Goal: Information Seeking & Learning: Learn about a topic

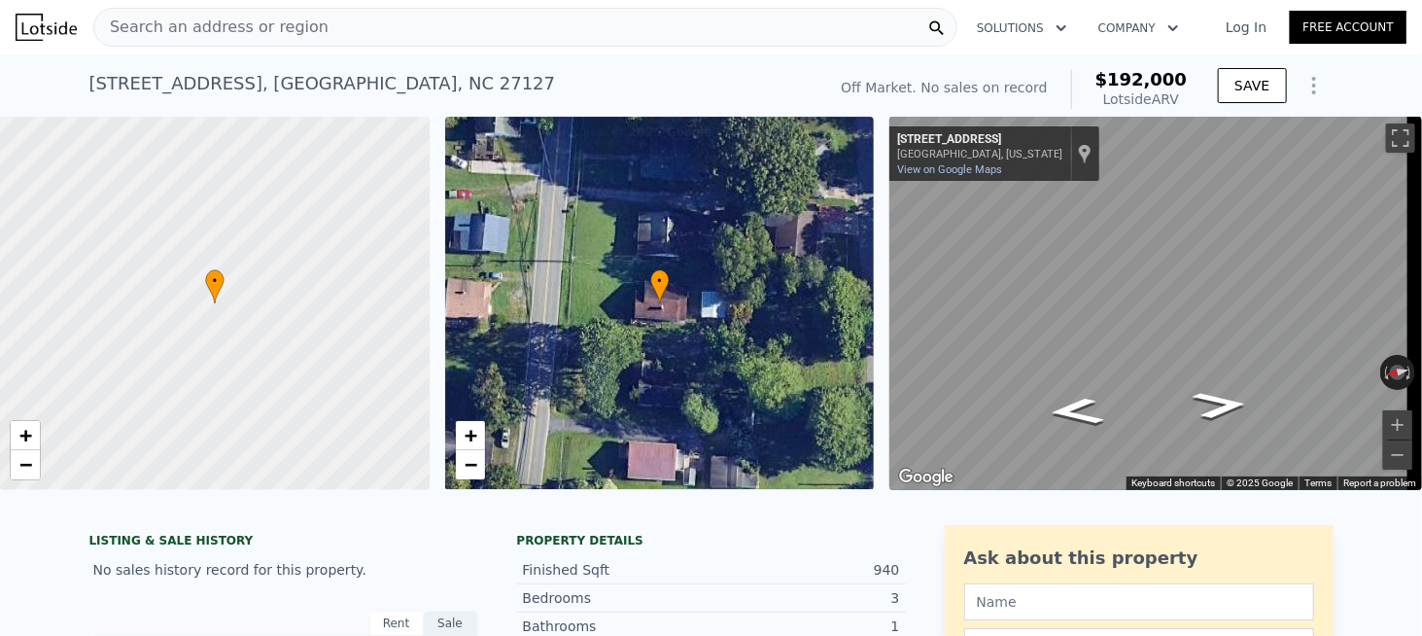
click at [328, 31] on div "Search an address or region" at bounding box center [525, 27] width 864 height 39
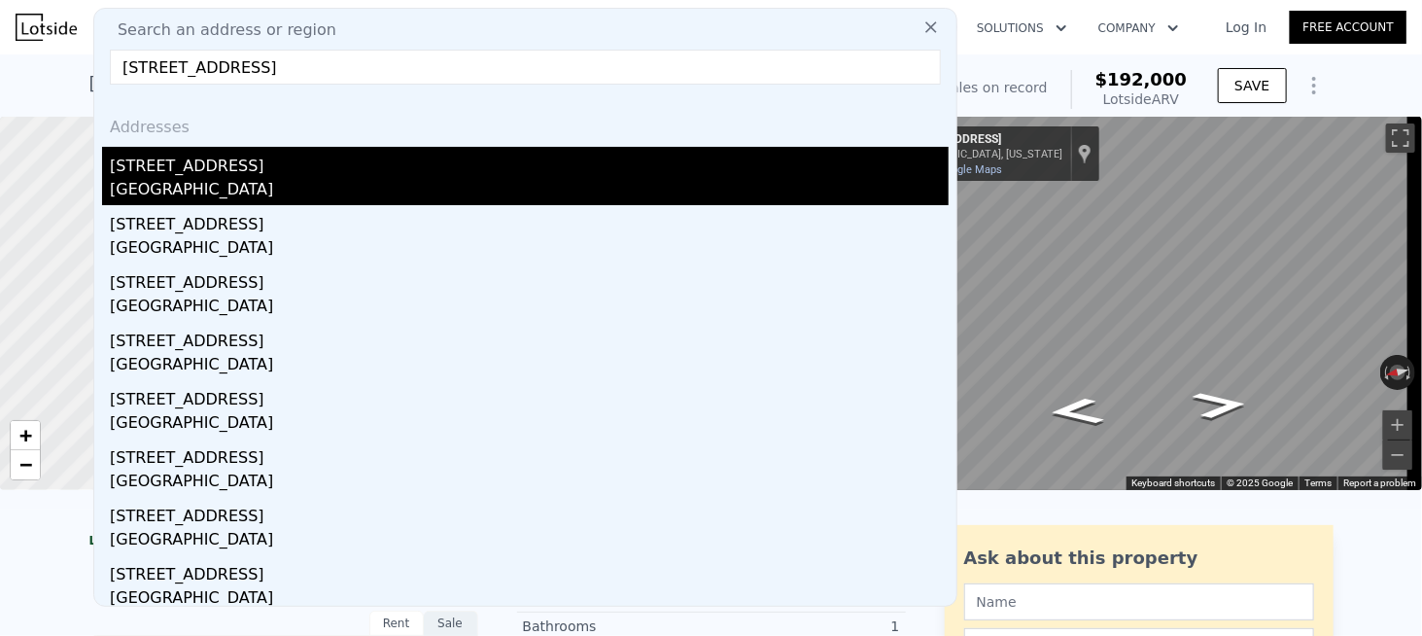
type input "[STREET_ADDRESS]"
click at [184, 180] on div "[GEOGRAPHIC_DATA]" at bounding box center [529, 191] width 839 height 27
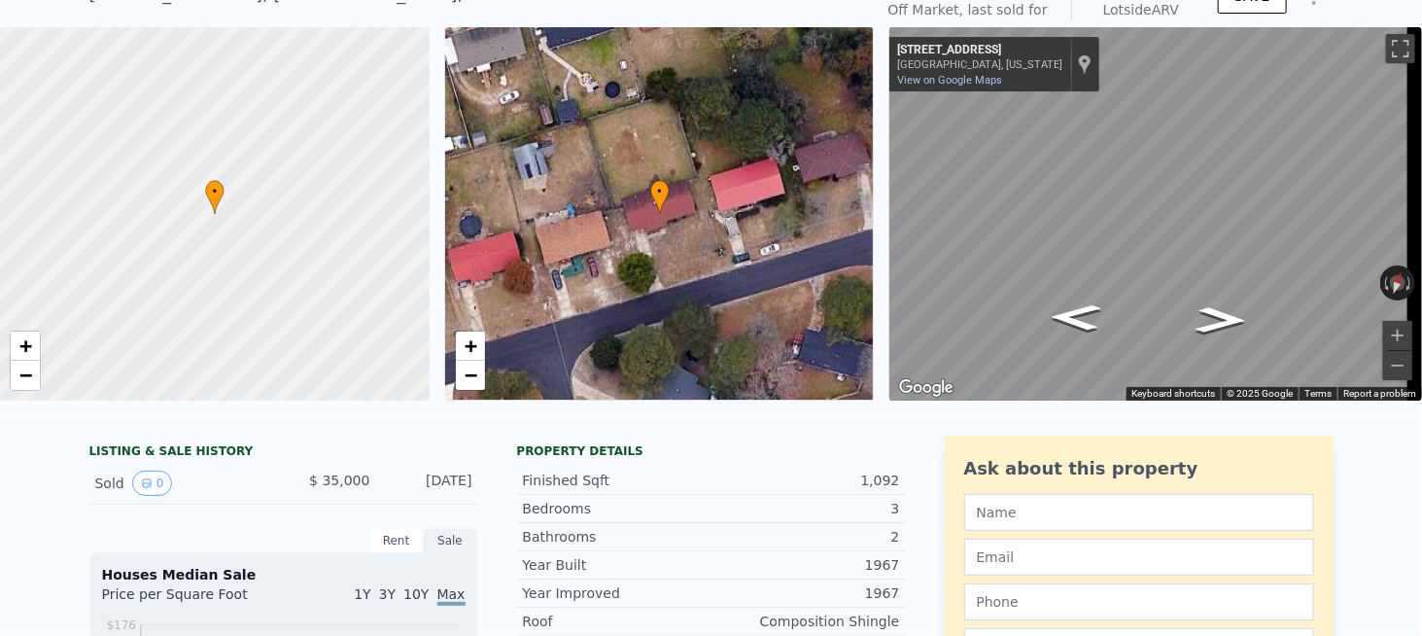
scroll to position [7, 0]
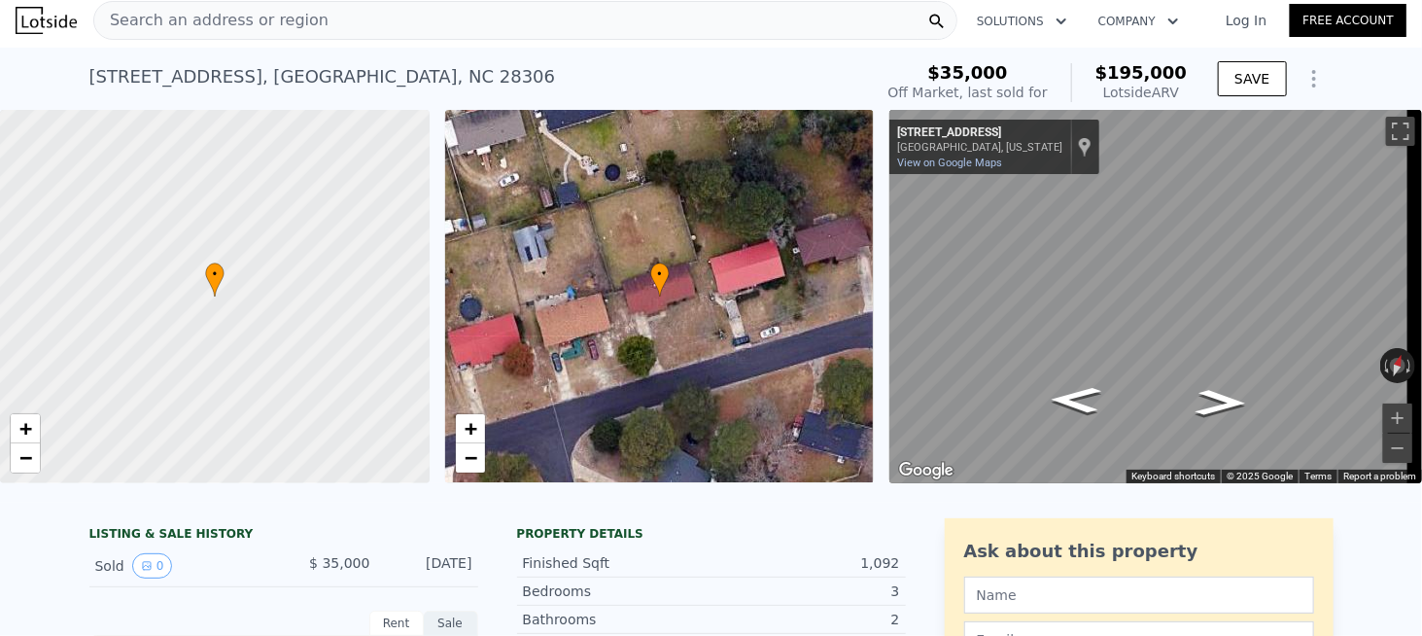
click at [152, 25] on span "Search an address or region" at bounding box center [211, 20] width 234 height 23
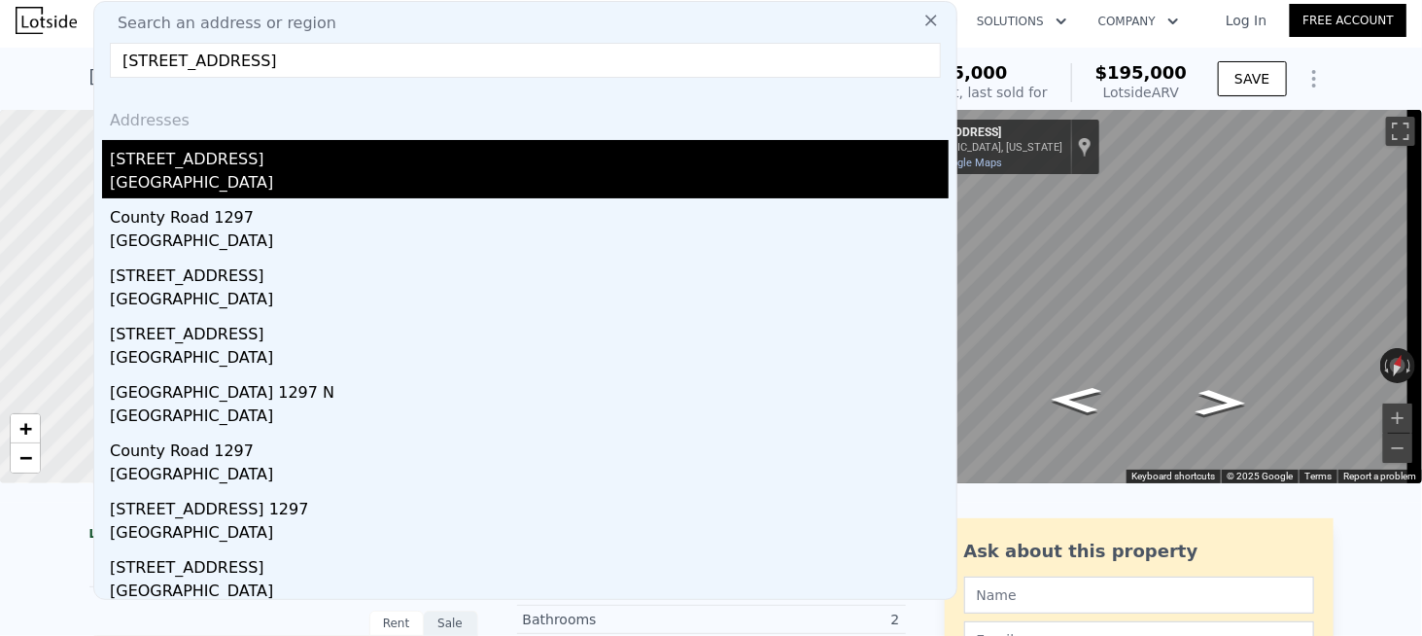
type input "[STREET_ADDRESS]"
click at [180, 174] on div "[GEOGRAPHIC_DATA]" at bounding box center [529, 184] width 839 height 27
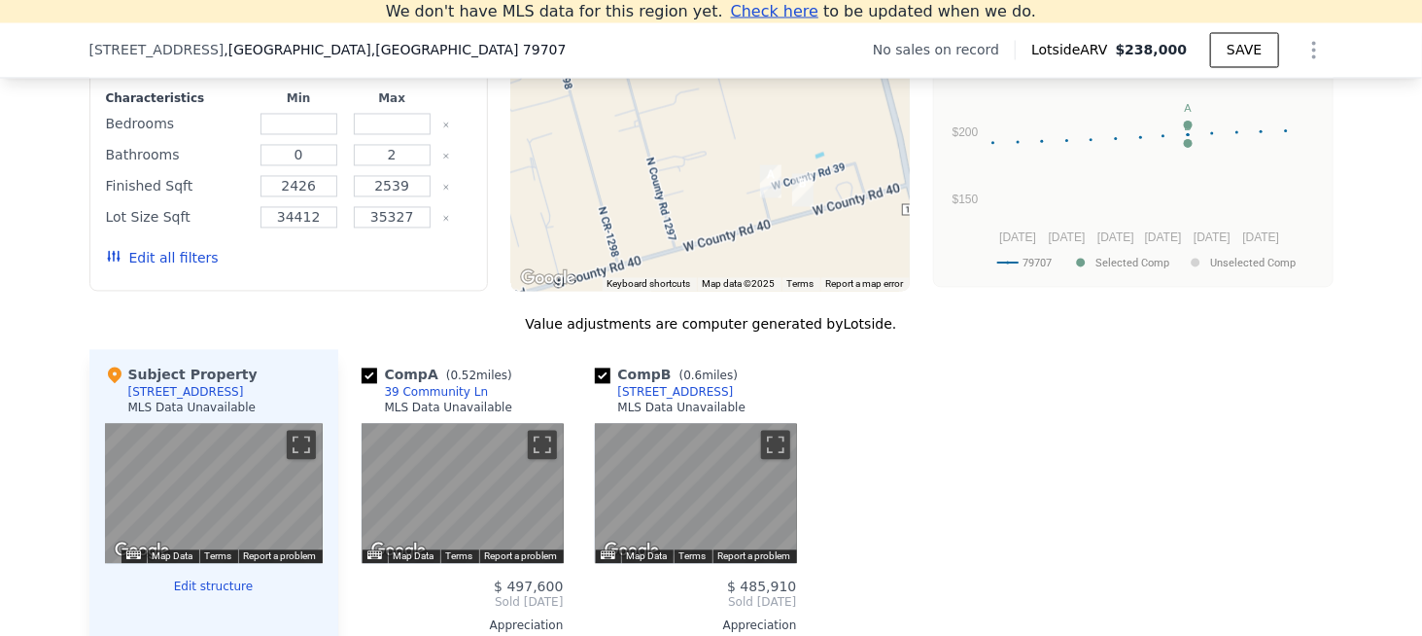
scroll to position [2318, 0]
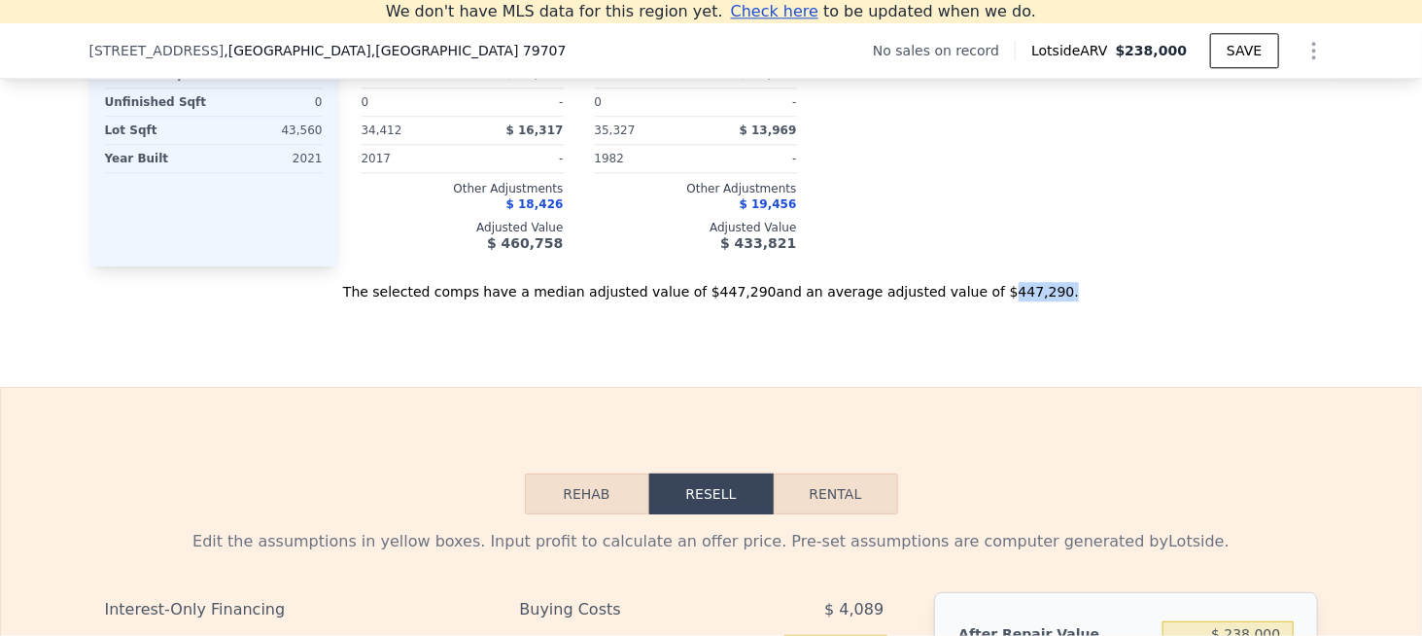
drag, startPoint x: 959, startPoint y: 303, endPoint x: 1039, endPoint y: 303, distance: 80.7
click at [1035, 301] on div "The selected comps have a median adjusted value of $447,290 and an average adju…" at bounding box center [711, 283] width 1245 height 35
copy div "447,290 ."
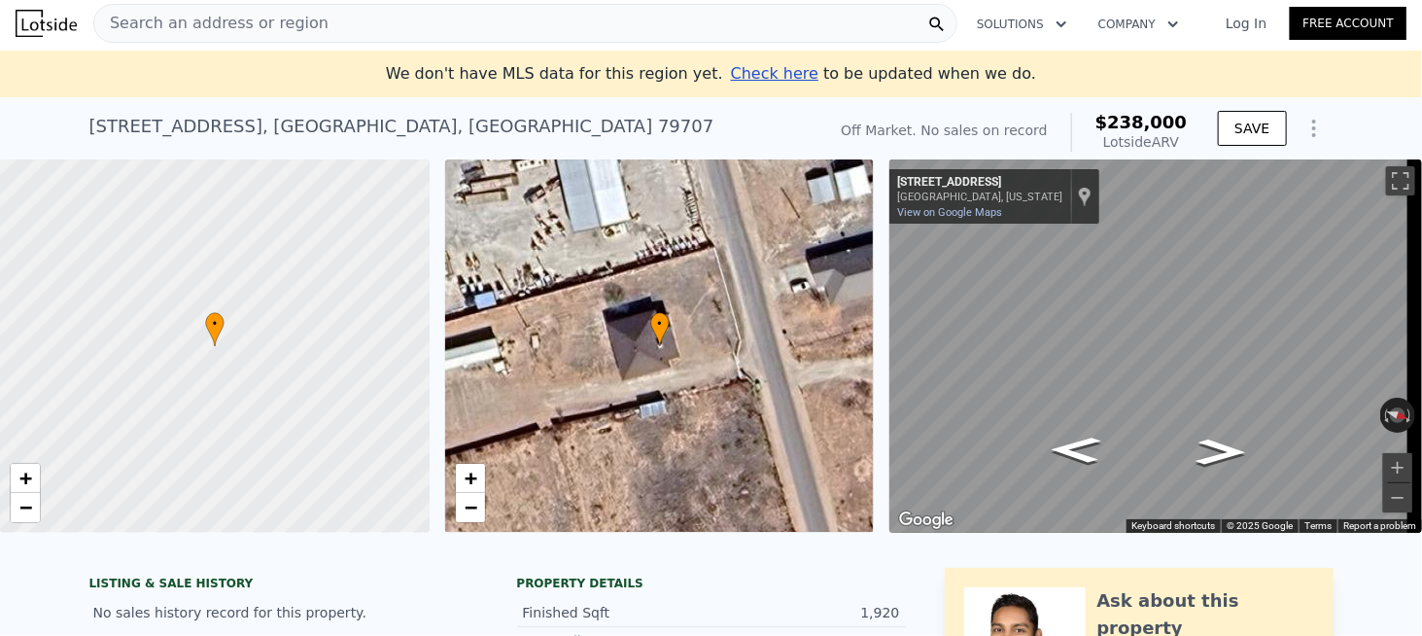
scroll to position [0, 0]
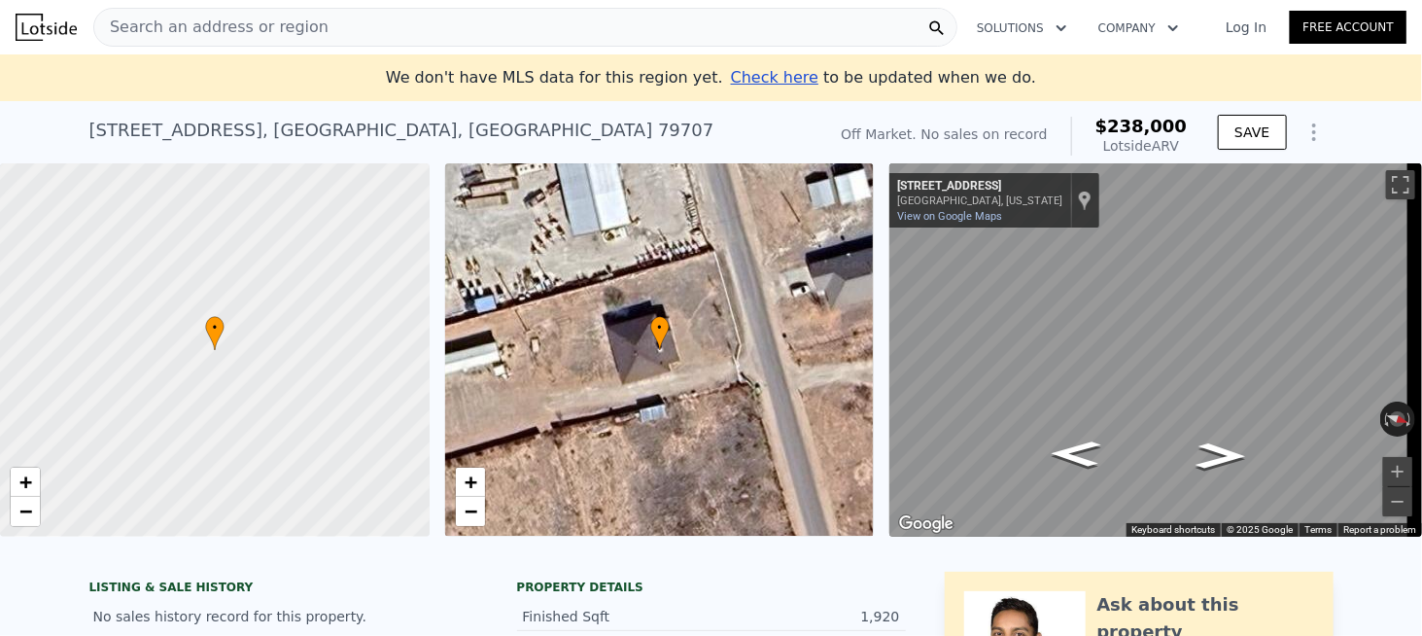
click at [319, 20] on div "Search an address or region" at bounding box center [525, 27] width 864 height 39
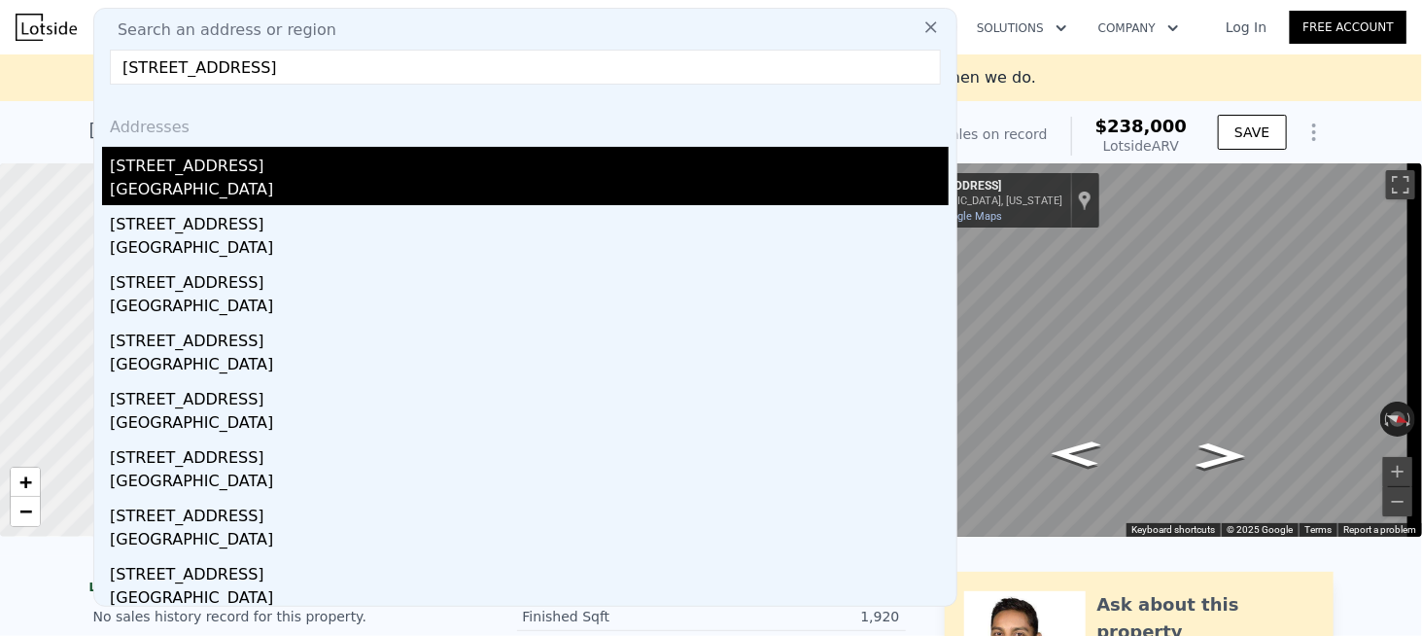
type input "[STREET_ADDRESS]"
click at [211, 165] on div "[STREET_ADDRESS]" at bounding box center [529, 162] width 839 height 31
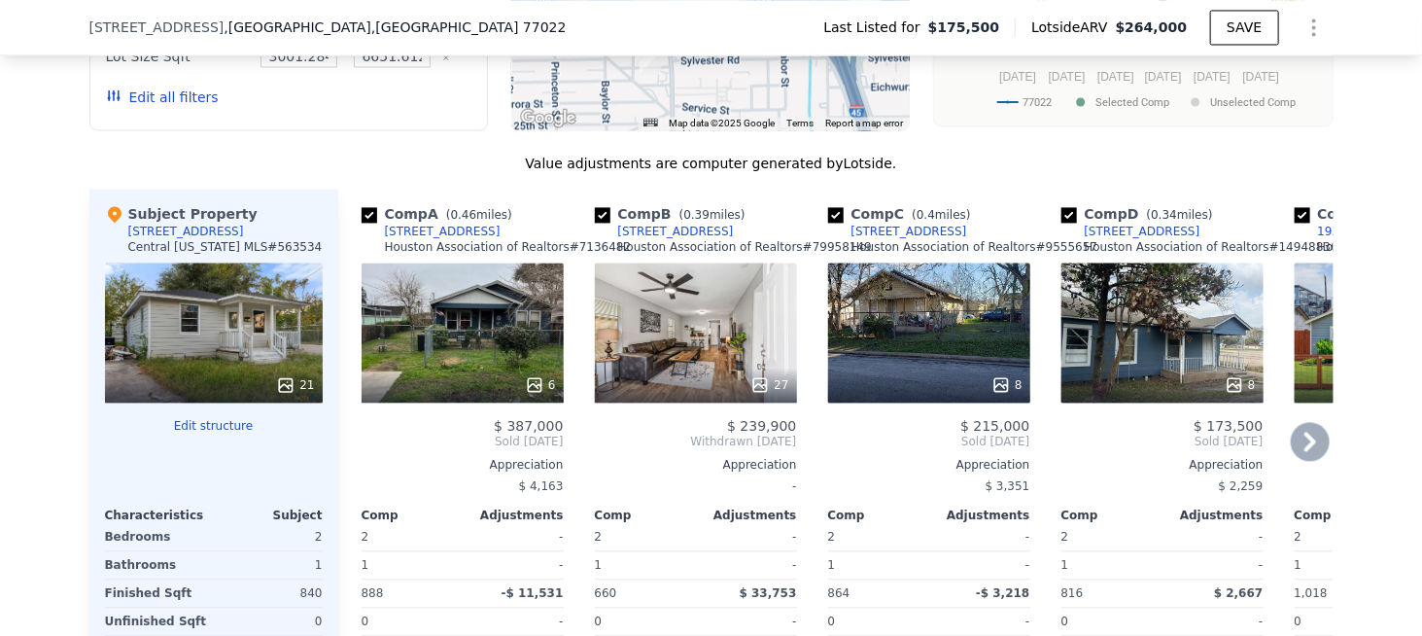
scroll to position [2228, 0]
